Goal: Task Accomplishment & Management: Manage account settings

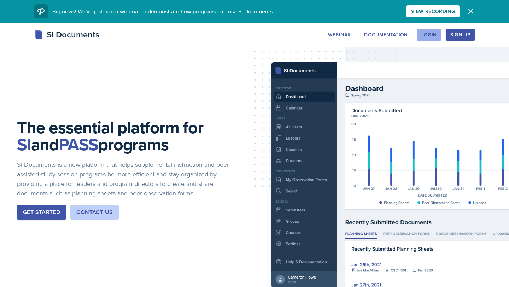
click at [428, 36] on div "Login" at bounding box center [430, 35] width 16 height 6
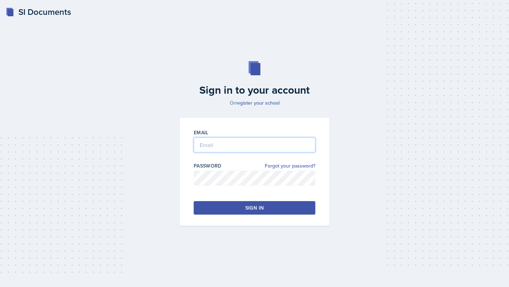
click at [271, 148] on input "email" at bounding box center [255, 145] width 122 height 15
type input "[EMAIL_ADDRESS][DOMAIN_NAME]"
click at [292, 165] on link "Forgot your password?" at bounding box center [290, 165] width 51 height 7
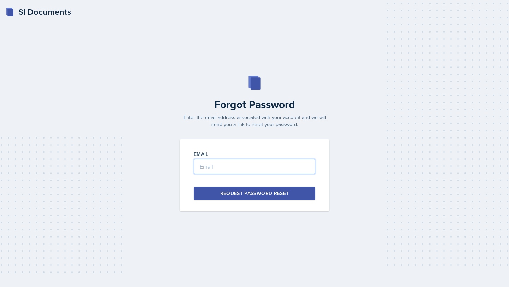
click at [275, 167] on input "email" at bounding box center [255, 166] width 122 height 15
type input "[EMAIL_ADDRESS][DOMAIN_NAME]"
click at [247, 190] on div "Request Password Reset" at bounding box center [254, 193] width 69 height 7
